Goal: Find specific page/section

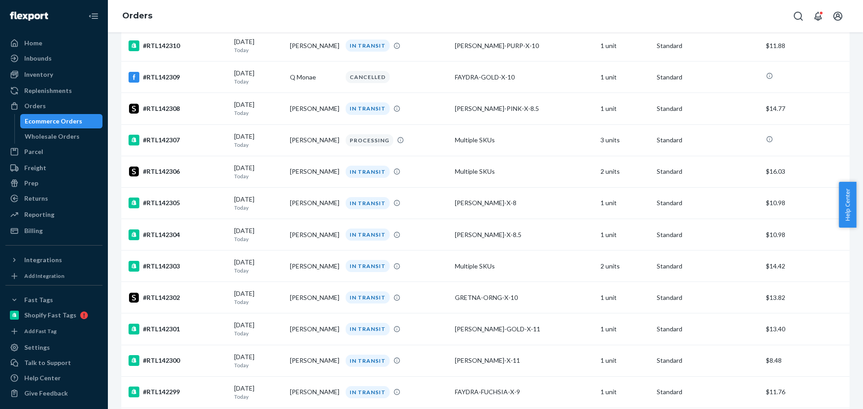
scroll to position [369, 0]
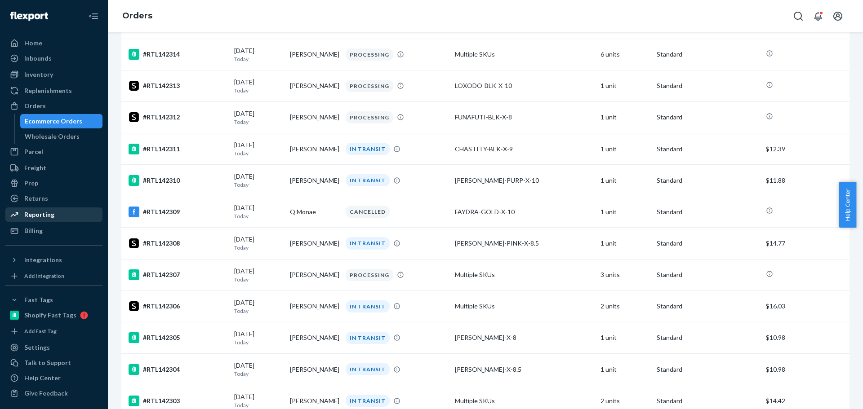
click at [53, 210] on div "Reporting" at bounding box center [53, 214] width 95 height 13
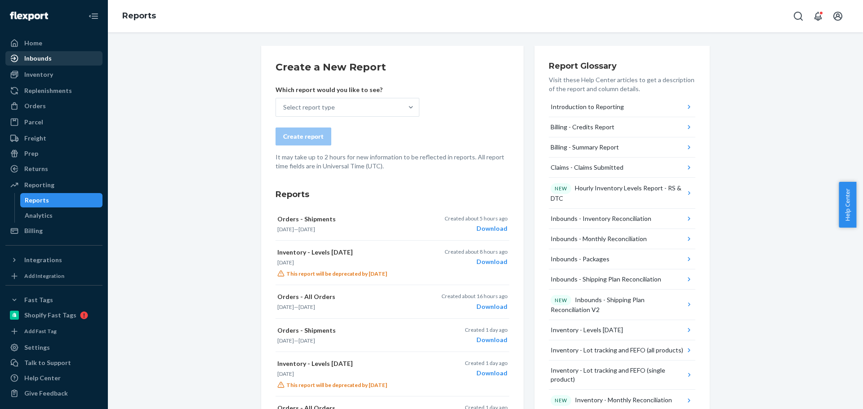
click at [52, 57] on div "Inbounds" at bounding box center [53, 58] width 95 height 13
